Goal: Find specific page/section: Find specific page/section

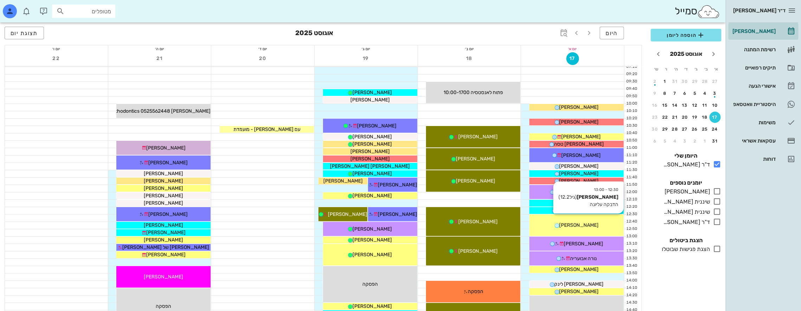
scroll to position [105, 0]
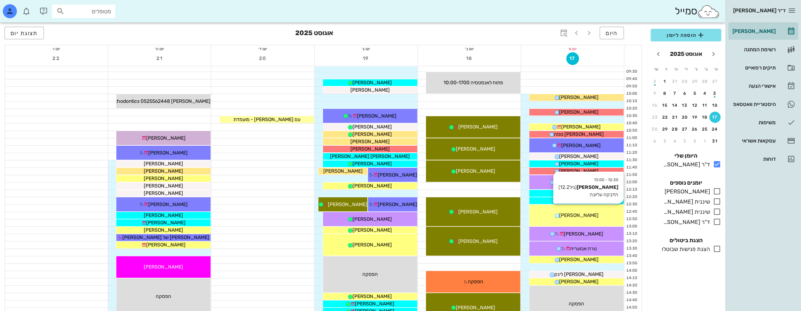
click at [585, 210] on div "12:30 - 13:00 [PERSON_NAME] (גיל 12.2 ) הדבקה עליונה [PERSON_NAME]" at bounding box center [576, 215] width 94 height 21
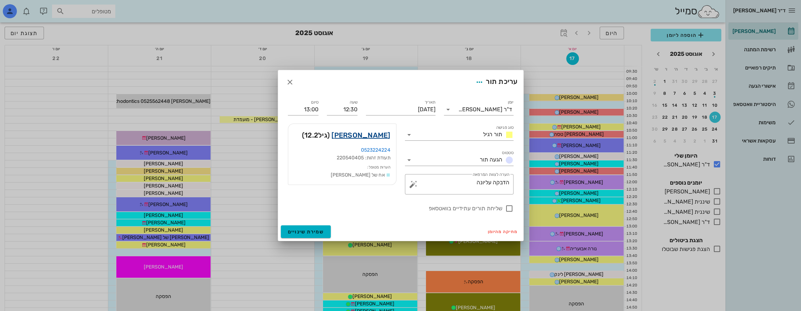
click at [374, 131] on link "[PERSON_NAME]" at bounding box center [360, 135] width 59 height 11
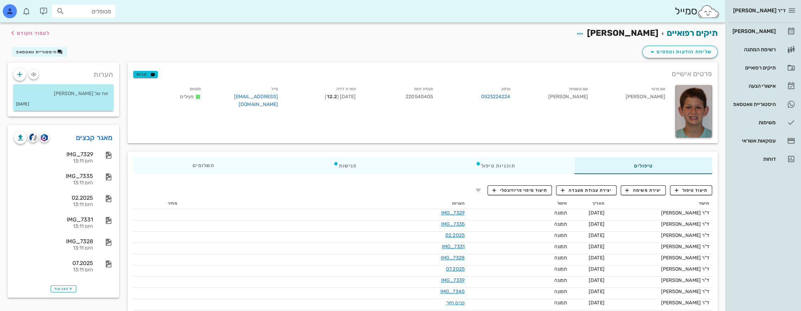
click at [80, 11] on input "מטופלים" at bounding box center [88, 11] width 45 height 9
type input "[PERSON_NAME] מ"
click at [94, 36] on div "[PERSON_NAME] 218884401 0523224224" at bounding box center [70, 30] width 77 height 18
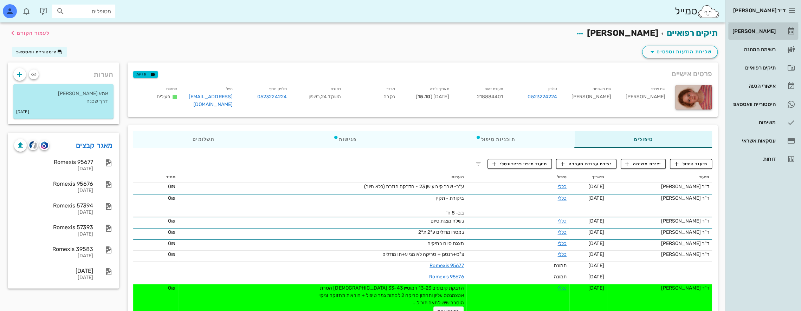
click at [772, 27] on div "[PERSON_NAME]" at bounding box center [753, 31] width 45 height 11
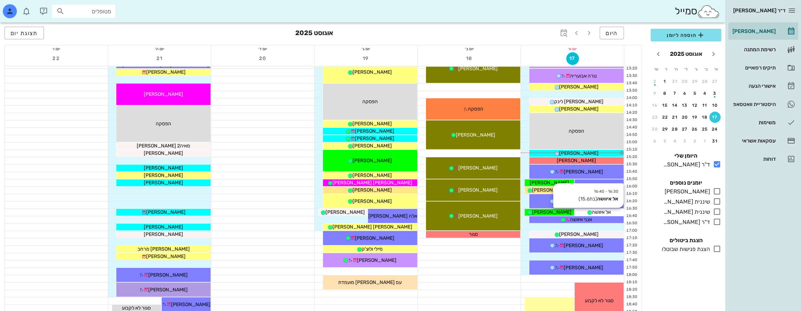
scroll to position [281, 0]
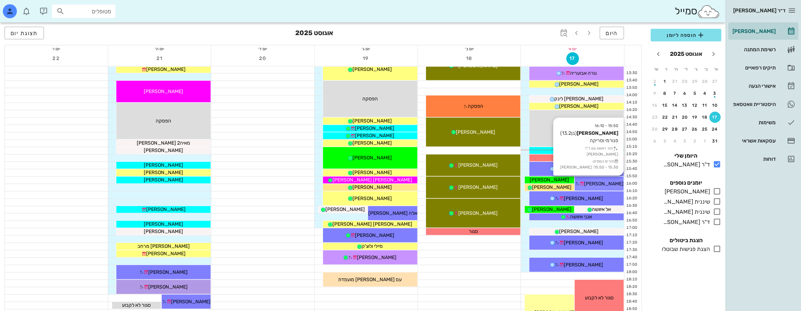
click at [611, 181] on span "[PERSON_NAME]" at bounding box center [603, 184] width 39 height 6
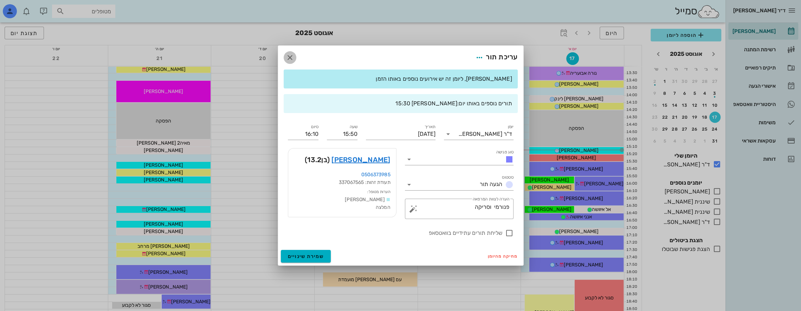
click at [286, 54] on icon "button" at bounding box center [290, 57] width 8 height 8
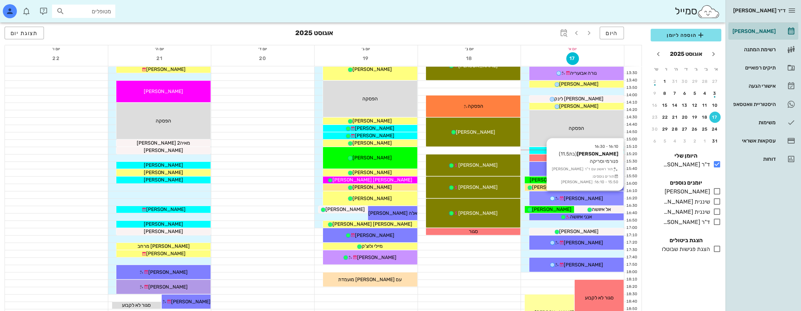
click at [596, 193] on div "16:10 - 16:30 [PERSON_NAME] (בת 11.5 ) פנורמי וסריקה תור ראשון עם ד"ר [PERSON_N…" at bounding box center [576, 199] width 94 height 14
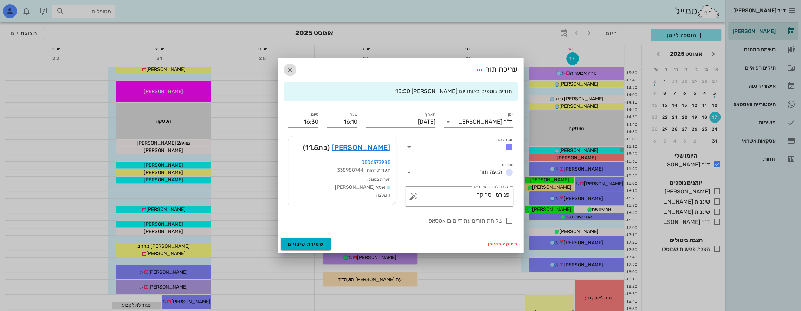
click at [290, 66] on icon "button" at bounding box center [290, 70] width 8 height 8
